Goal: Task Accomplishment & Management: Use online tool/utility

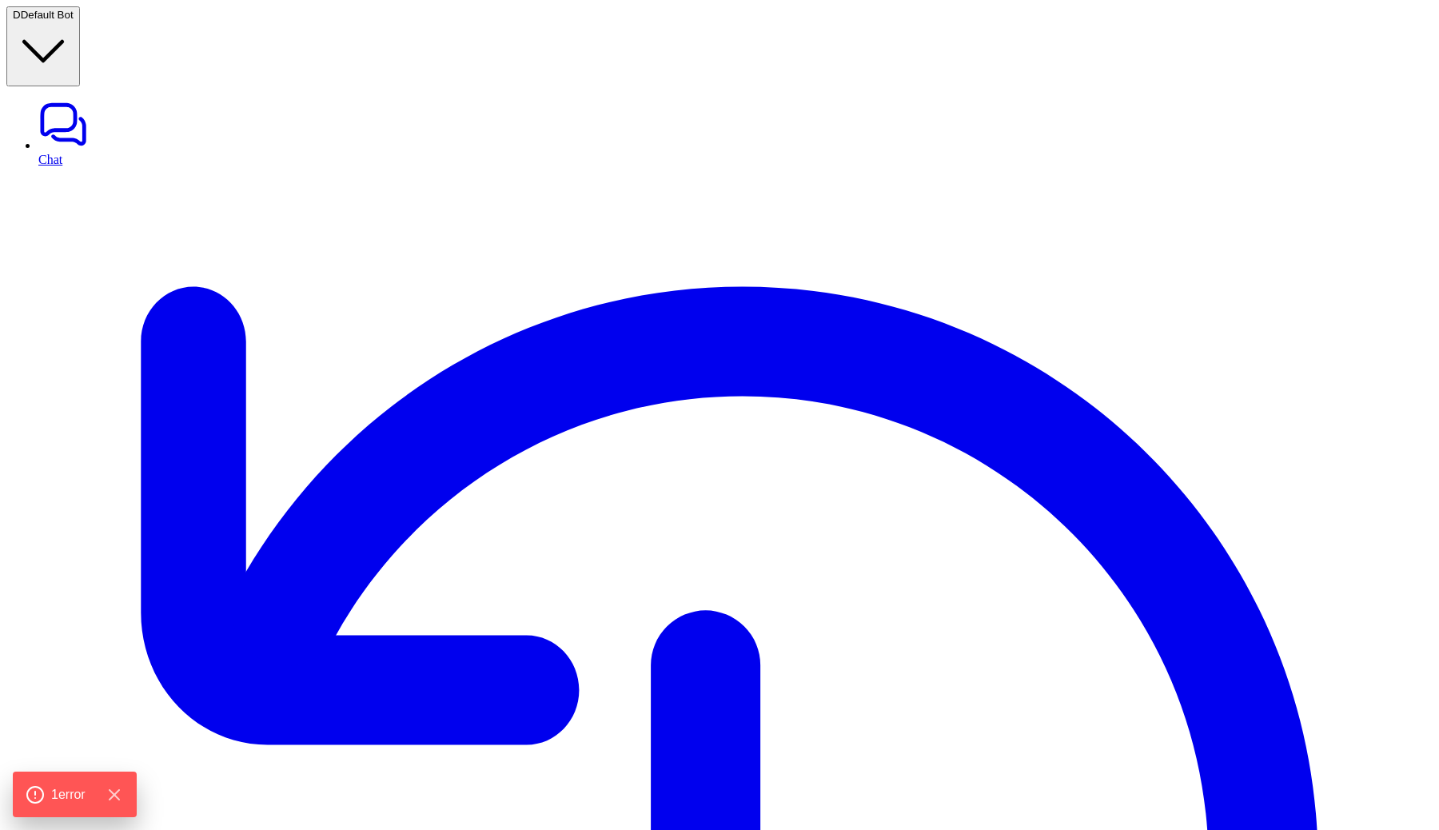
type textarea "**********"
click at [80, 6] on button "D Default Bot" at bounding box center [43, 46] width 74 height 80
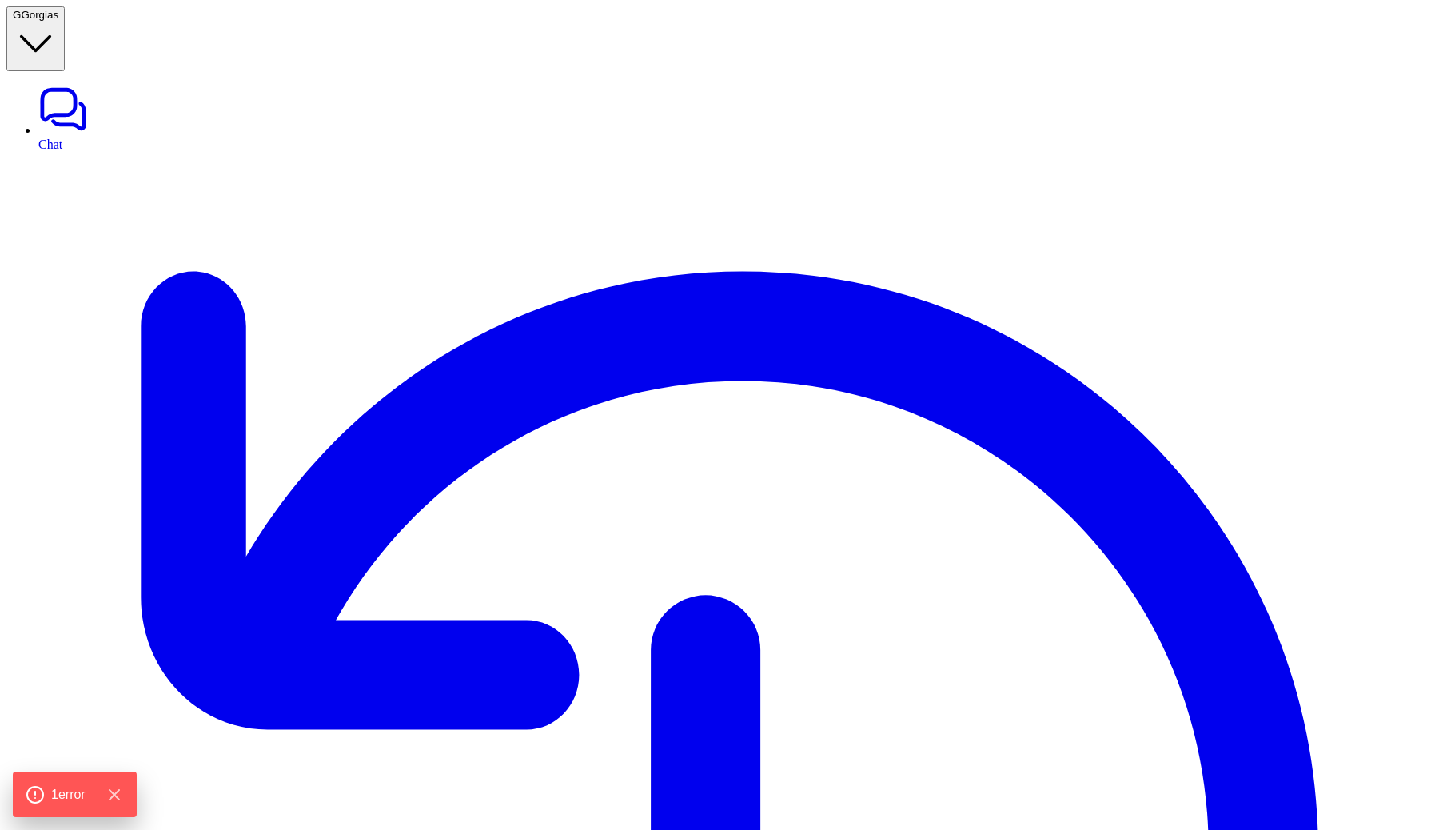
type textarea "**********"
